Goal: Information Seeking & Learning: Learn about a topic

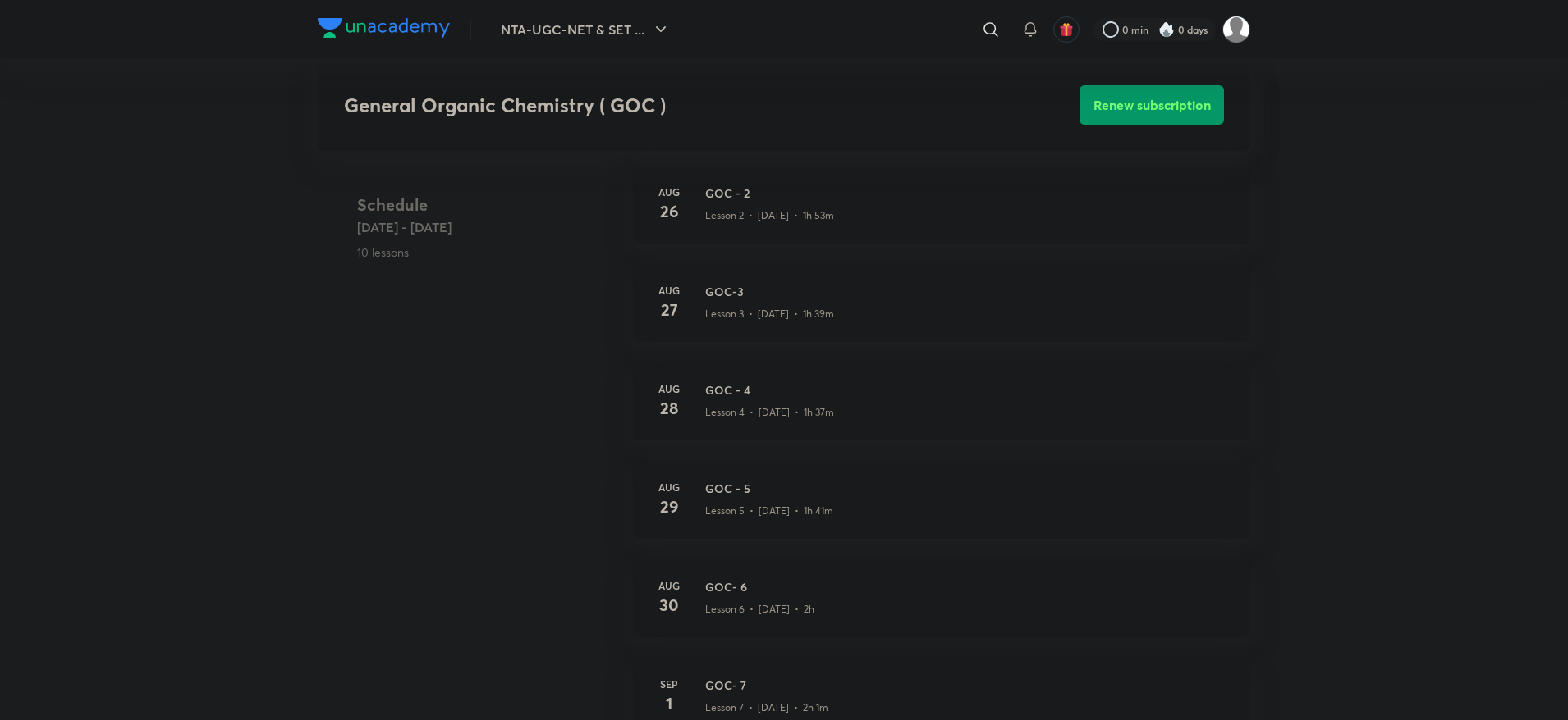
scroll to position [985, 0]
click at [715, 297] on h3 "GOC-3" at bounding box center [968, 289] width 525 height 18
click at [718, 395] on h3 "GOC - 4" at bounding box center [968, 387] width 525 height 18
click at [718, 591] on h3 "GOC- 6" at bounding box center [968, 584] width 525 height 18
